Goal: Use online tool/utility: Utilize a website feature to perform a specific function

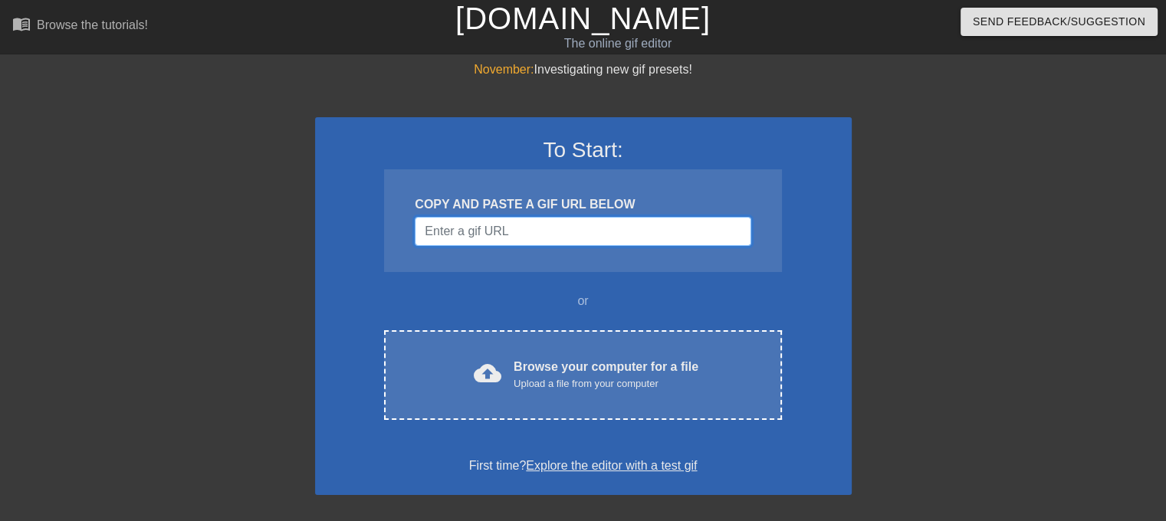
click at [574, 229] on input "Username" at bounding box center [583, 231] width 336 height 29
paste input "[URL][DOMAIN_NAME]"
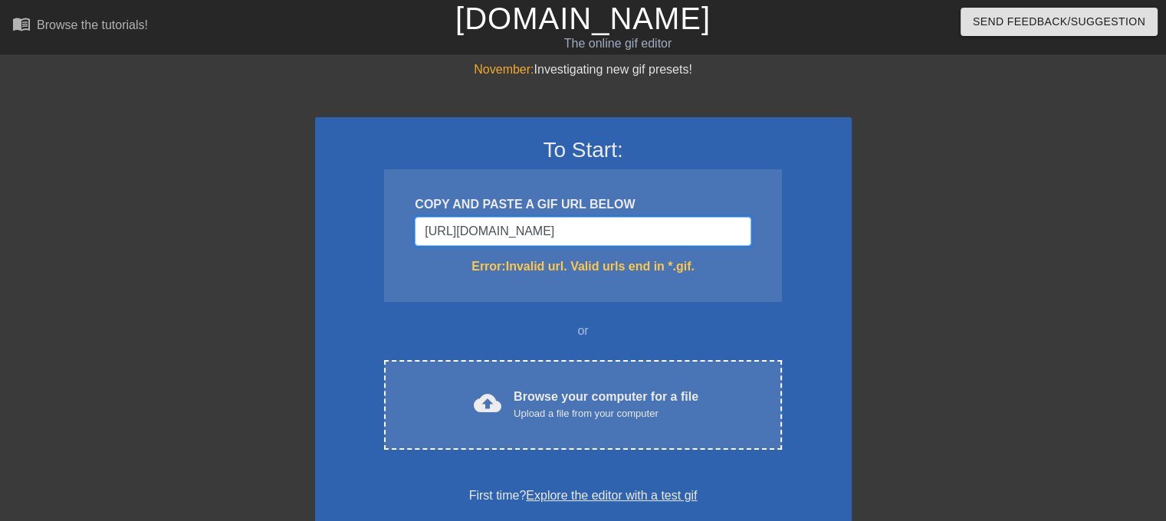
type input "[URL][DOMAIN_NAME]"
click at [597, 241] on input "[URL][DOMAIN_NAME]" at bounding box center [583, 231] width 336 height 29
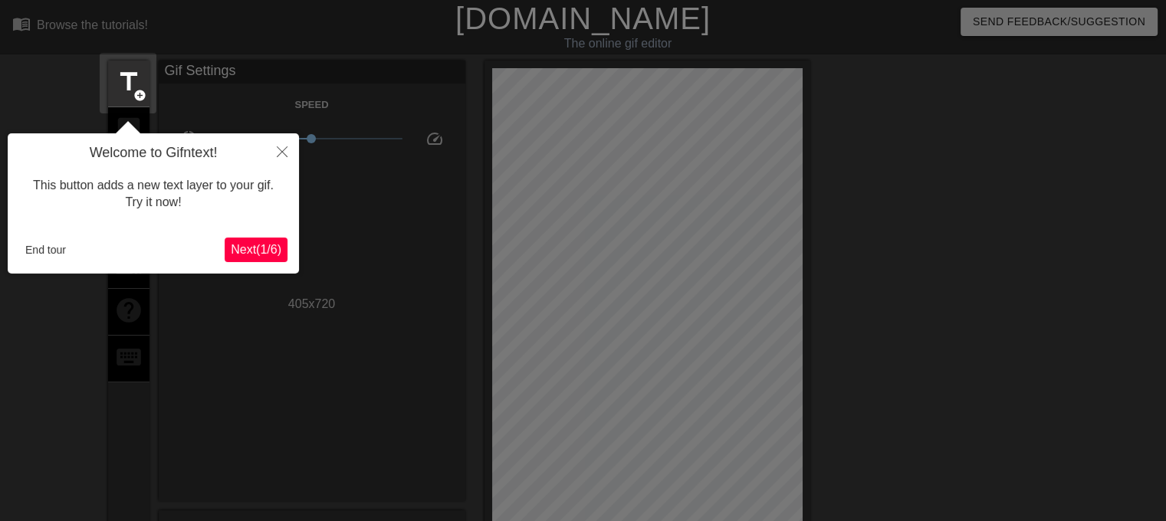
scroll to position [38, 0]
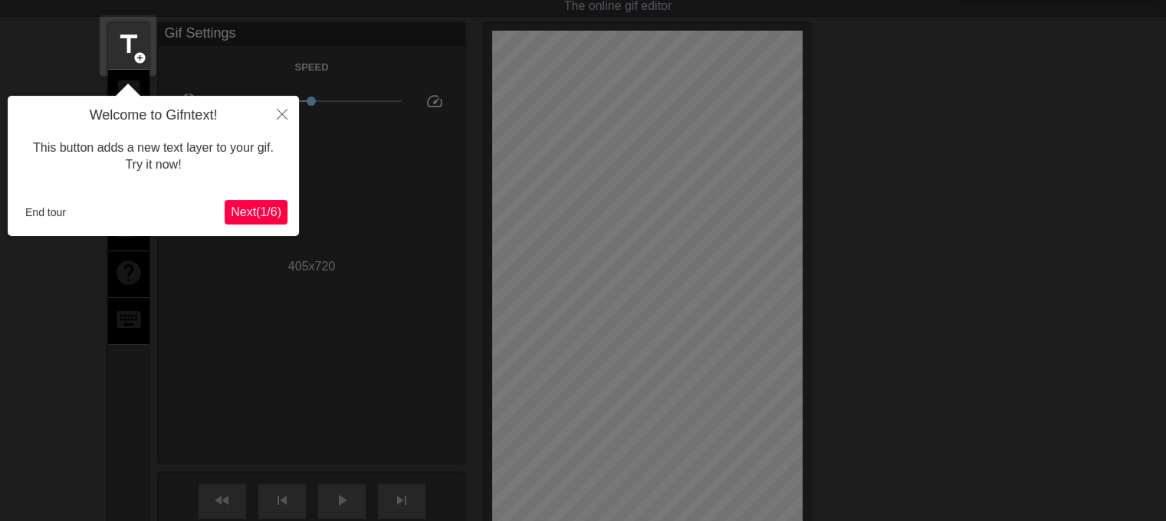
click at [253, 205] on span "Next ( 1 / 6 )" at bounding box center [256, 211] width 51 height 13
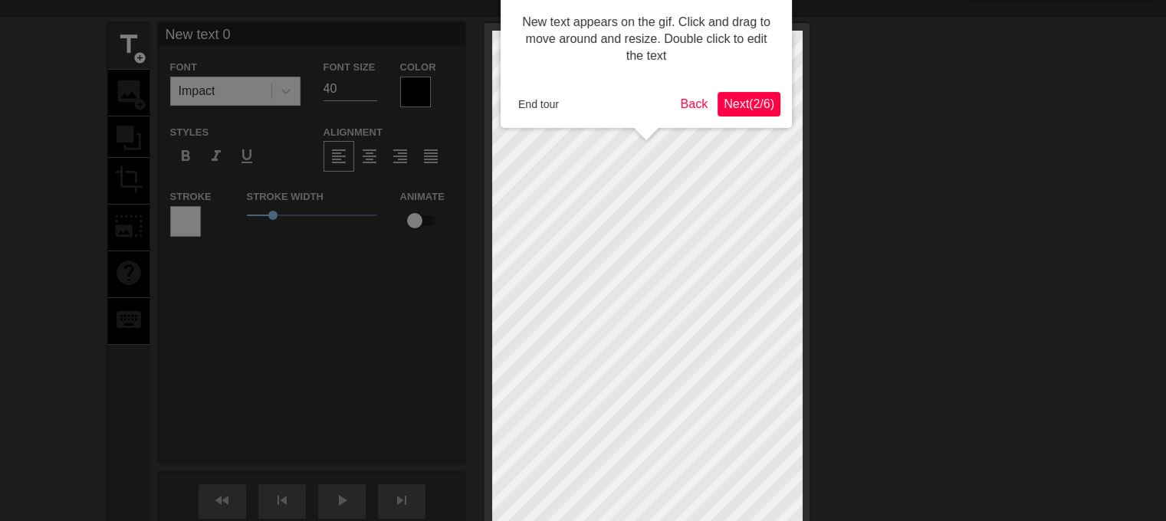
scroll to position [0, 0]
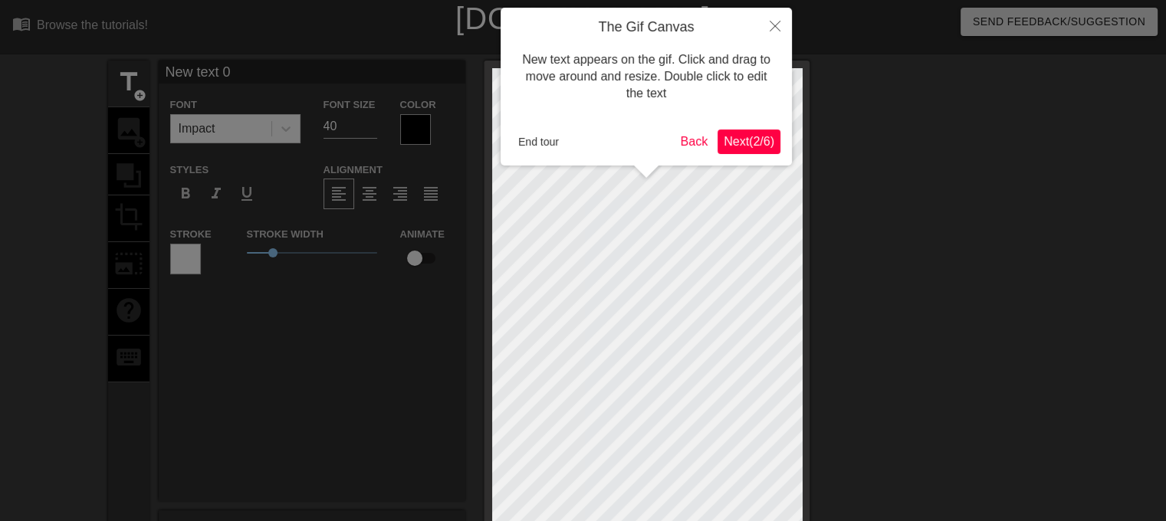
click at [764, 138] on span "Next ( 2 / 6 )" at bounding box center [749, 141] width 51 height 13
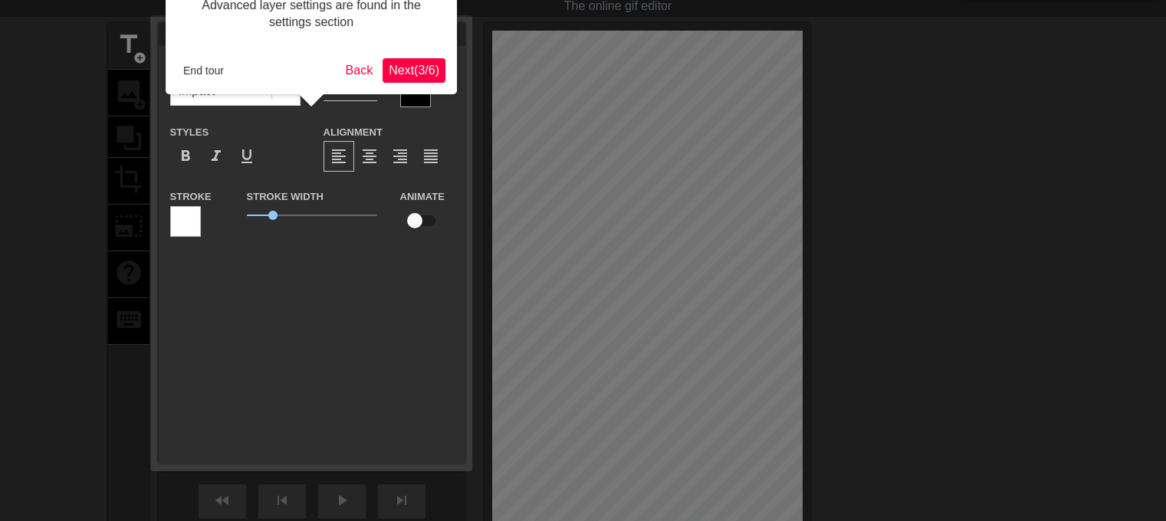
click at [432, 71] on span "Next ( 3 / 6 )" at bounding box center [414, 70] width 51 height 13
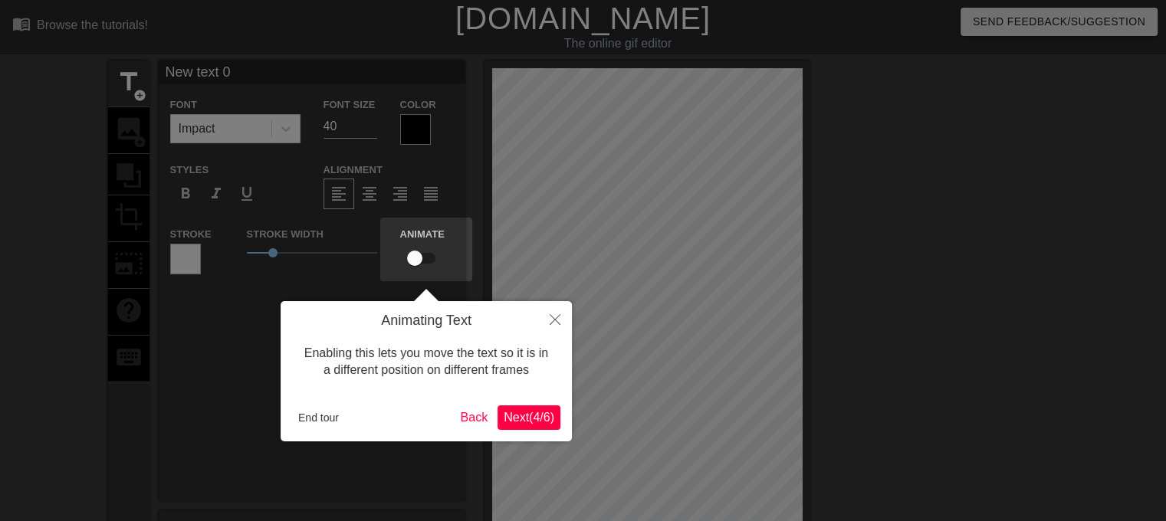
click at [516, 417] on span "Next ( 4 / 6 )" at bounding box center [529, 417] width 51 height 13
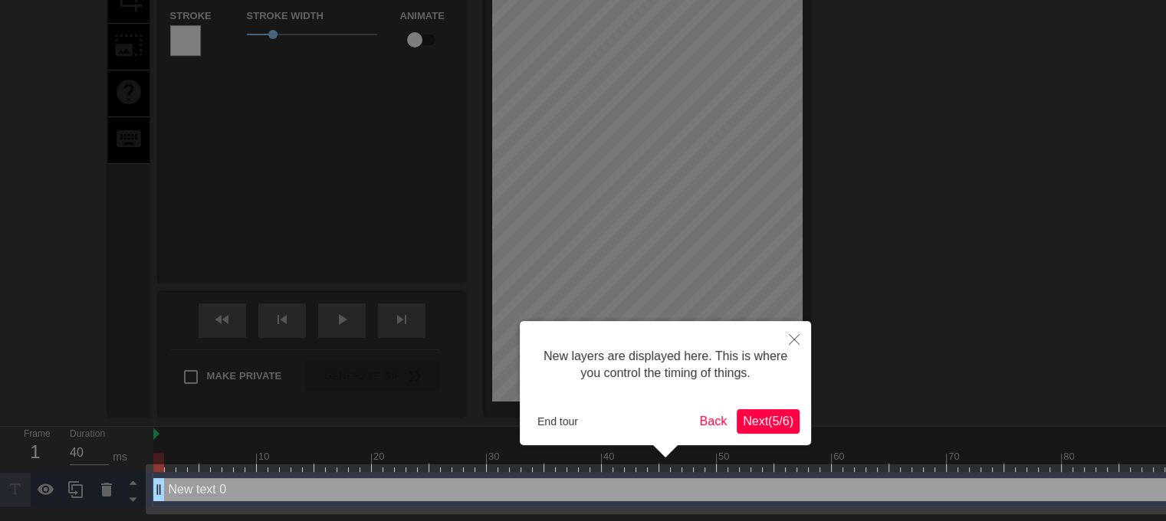
click at [771, 421] on span "Next ( 5 / 6 )" at bounding box center [768, 421] width 51 height 13
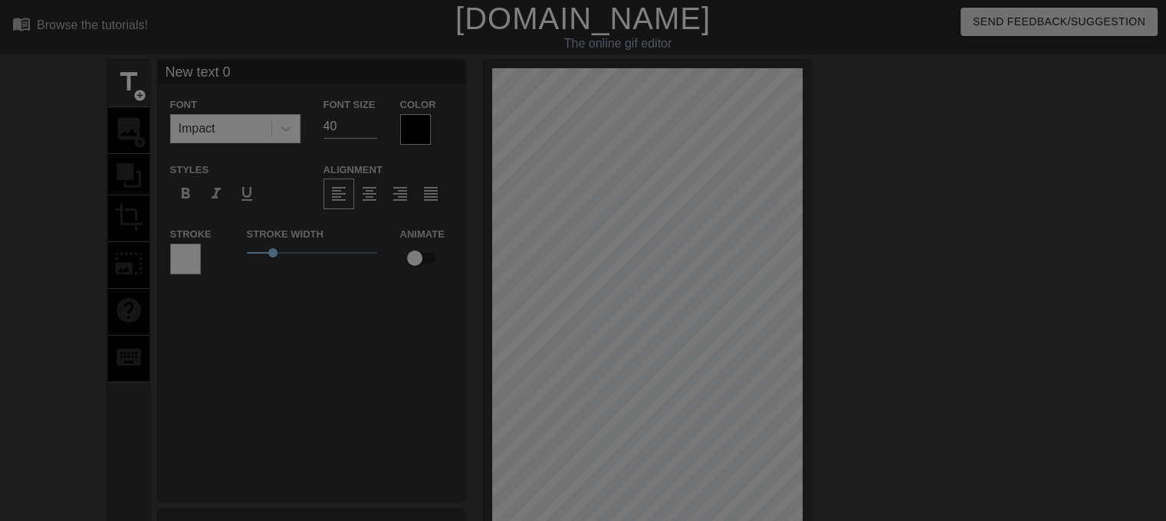
scroll to position [212, 0]
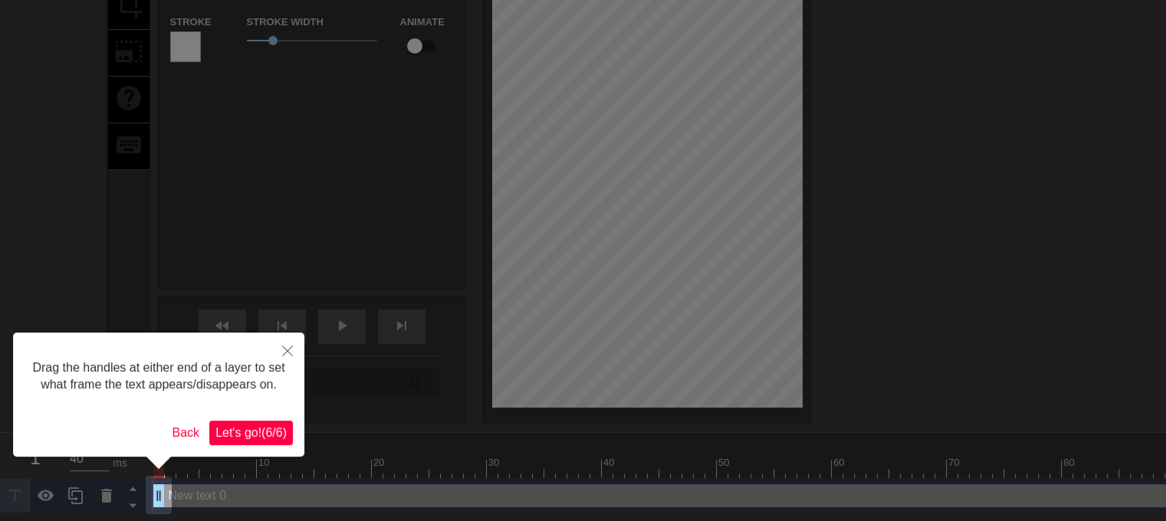
click at [253, 431] on span "Let's go! ( 6 / 6 )" at bounding box center [250, 432] width 71 height 13
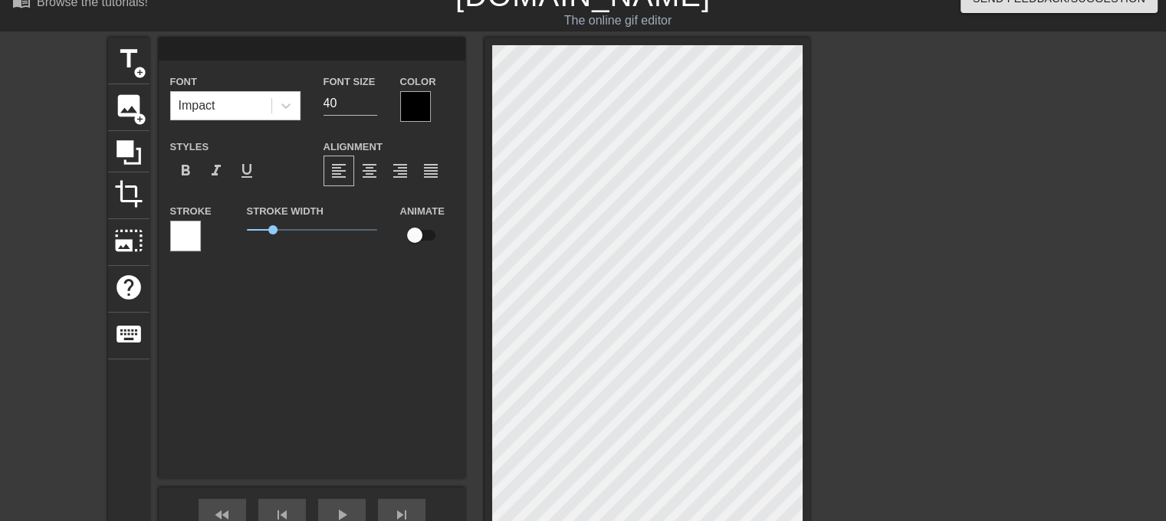
scroll to position [207, 0]
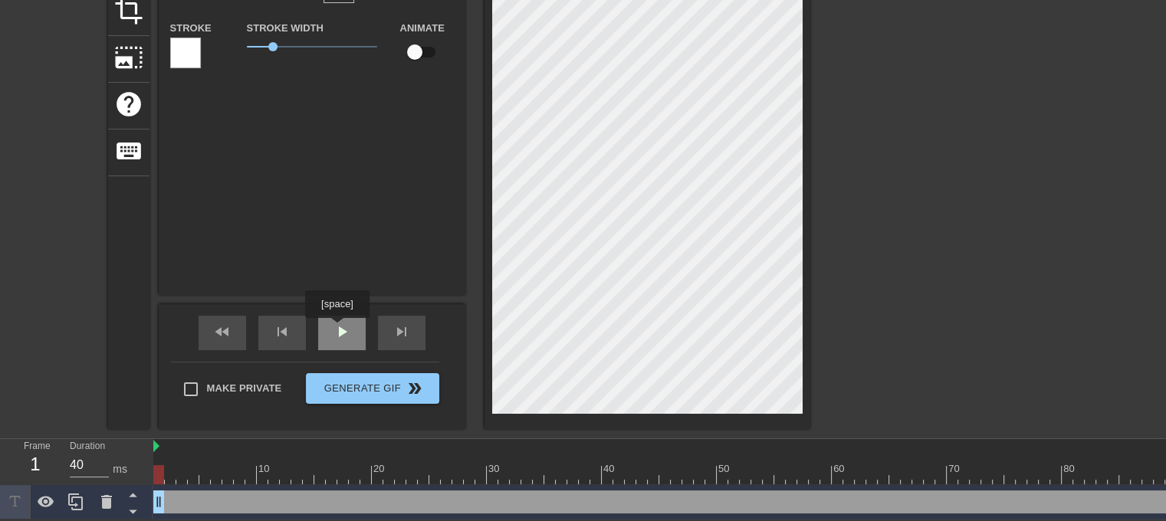
click at [337, 329] on span "play_arrow" at bounding box center [342, 332] width 18 height 18
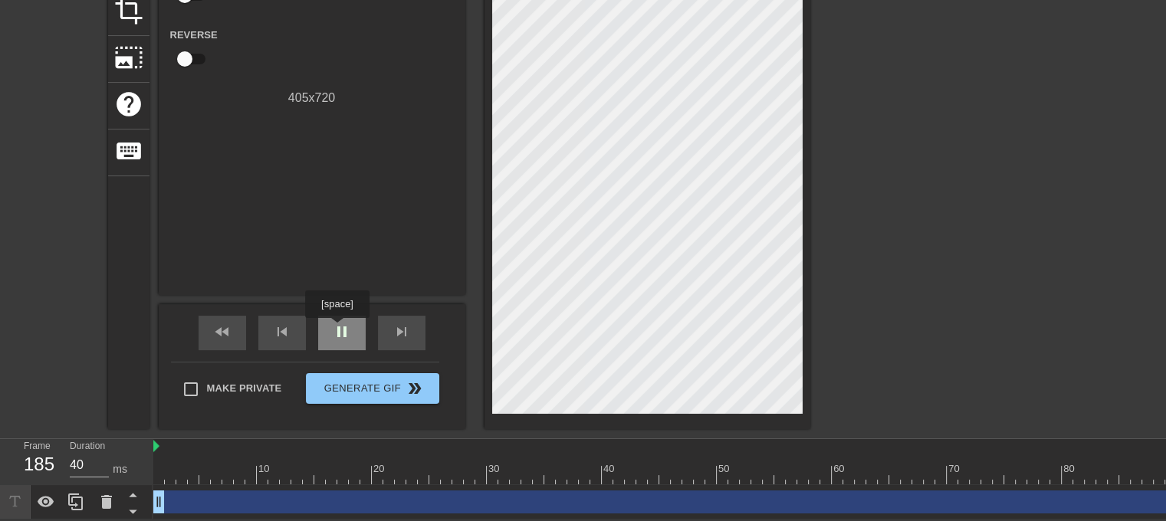
click at [337, 329] on span "pause" at bounding box center [342, 332] width 18 height 18
type input "40"
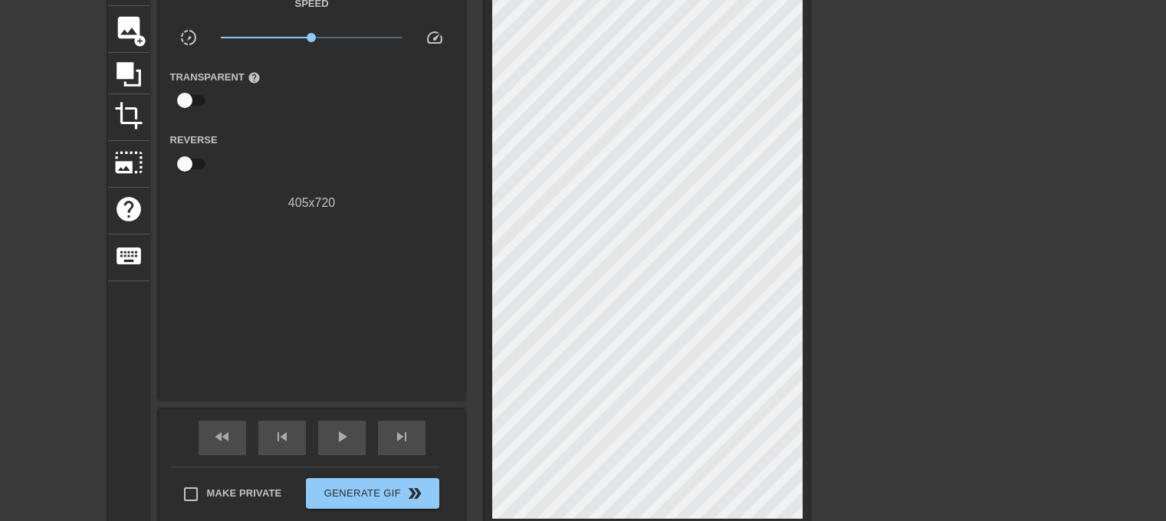
scroll to position [101, 0]
click at [126, 68] on icon at bounding box center [129, 74] width 25 height 25
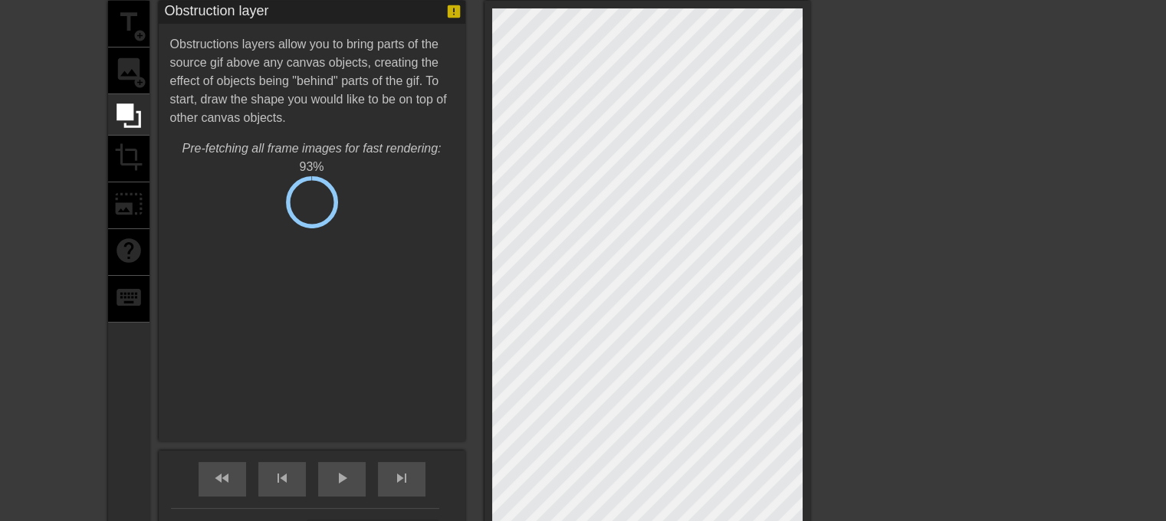
scroll to position [60, 0]
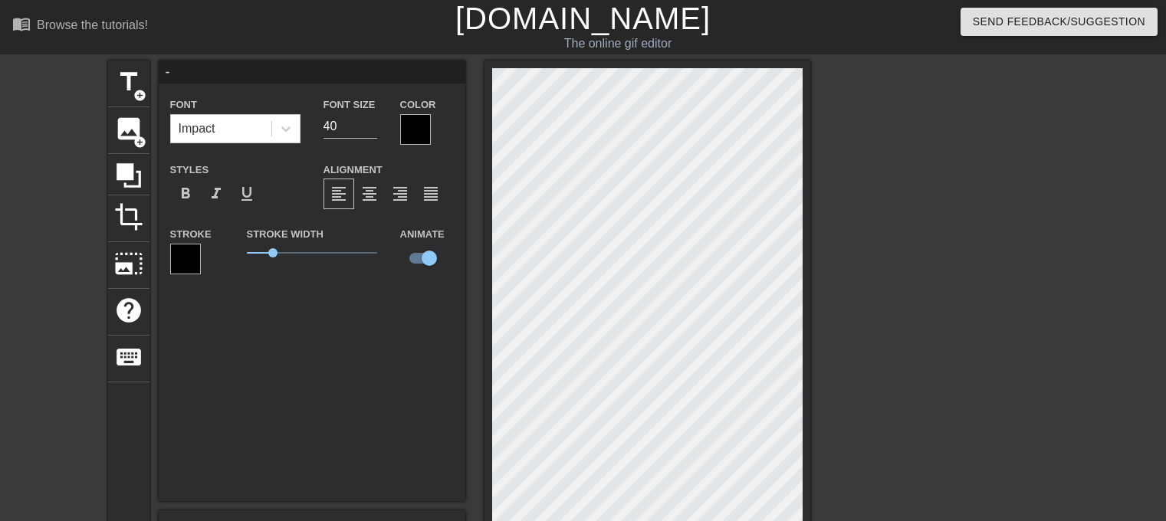
scroll to position [121, 201]
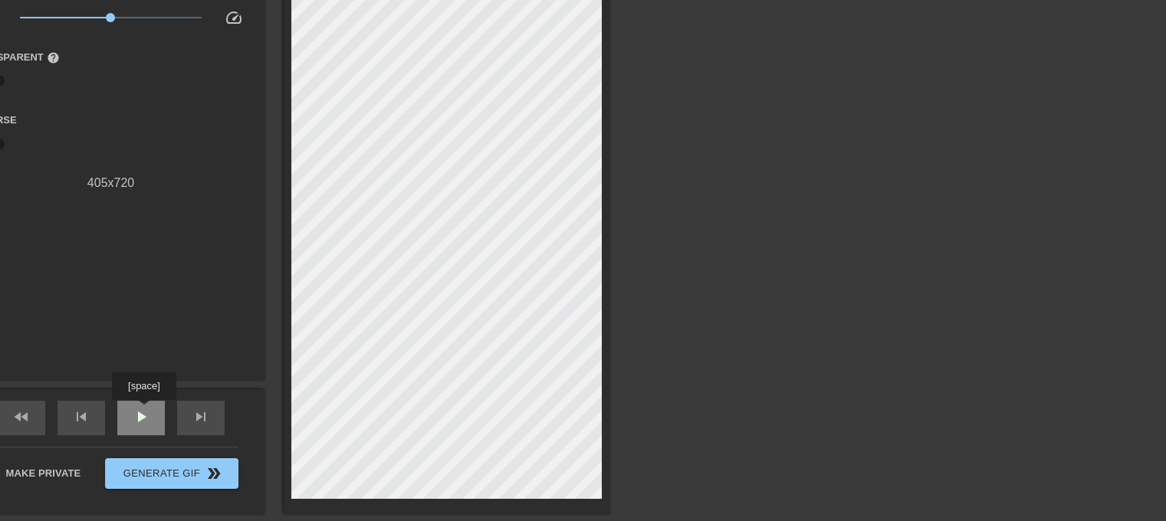
click at [143, 411] on span "play_arrow" at bounding box center [141, 417] width 18 height 18
type input "40"
